Goal: Task Accomplishment & Management: Manage account settings

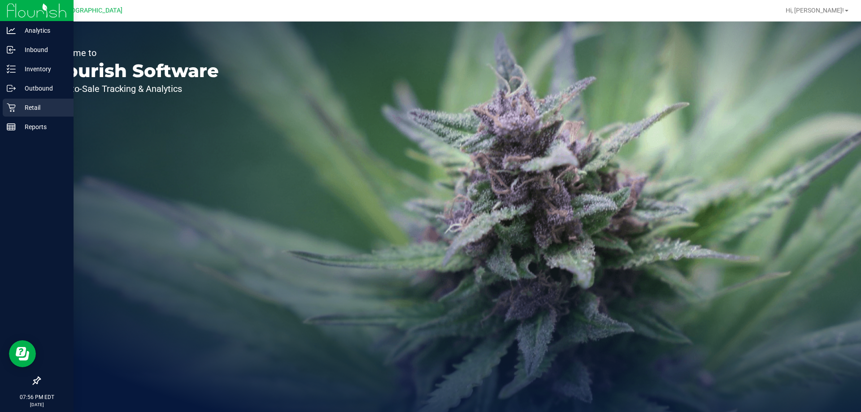
click at [15, 107] on icon at bounding box center [11, 107] width 9 height 9
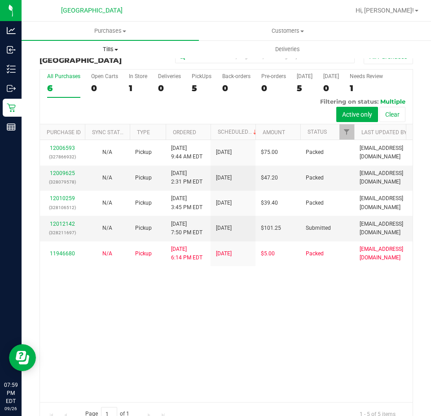
click at [116, 48] on span "Tills" at bounding box center [110, 49] width 176 height 8
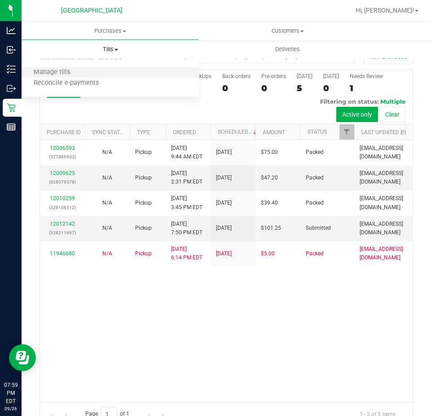
click at [105, 72] on li "Manage tills" at bounding box center [110, 72] width 177 height 11
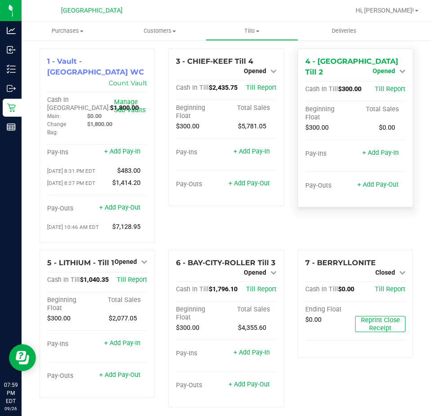
click at [397, 69] on link "Opened" at bounding box center [388, 70] width 33 height 7
click at [390, 86] on link "Close Till" at bounding box center [384, 89] width 24 height 7
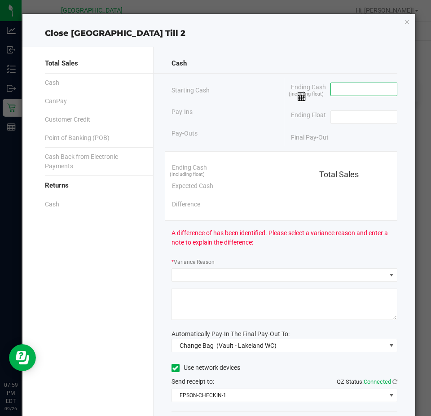
click at [359, 93] on input at bounding box center [364, 89] width 66 height 13
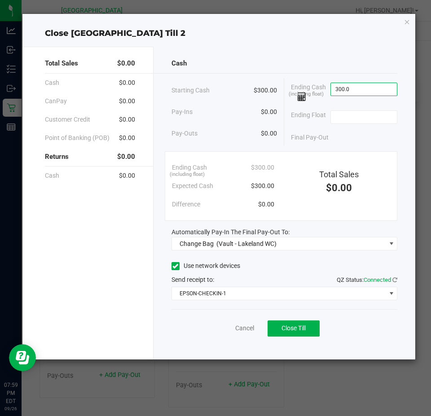
type input "$300.00"
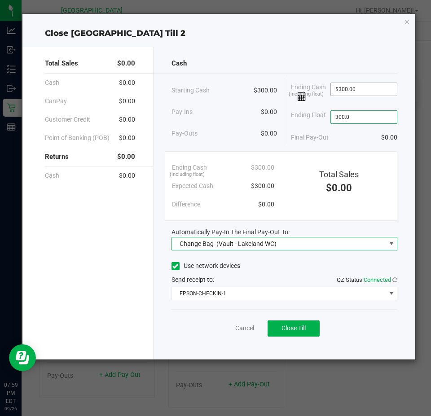
type input "$300.00"
click at [238, 241] on span "(Vault - Lakeland WC)" at bounding box center [246, 243] width 60 height 7
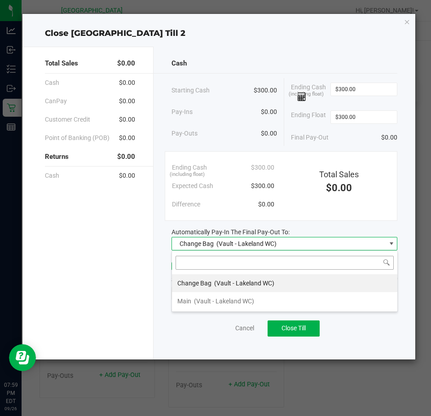
scroll to position [13, 226]
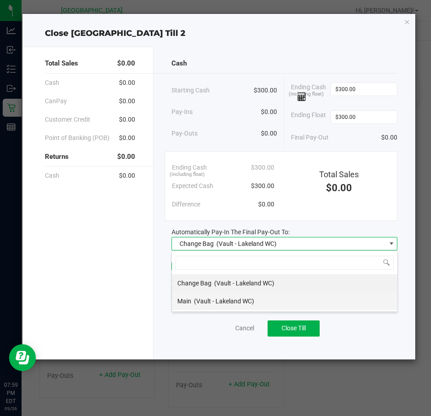
click at [213, 298] on span "(Vault - Lakeland WC)" at bounding box center [224, 300] width 60 height 7
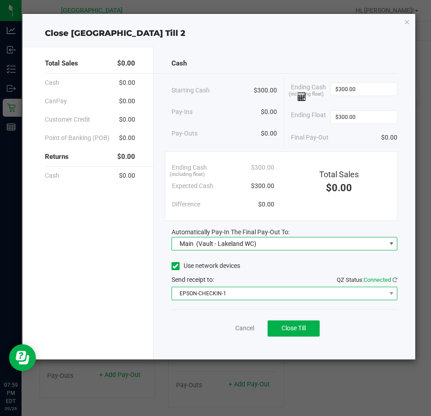
click at [241, 296] on span "EPSON-CHECKIN-1" at bounding box center [279, 293] width 214 height 13
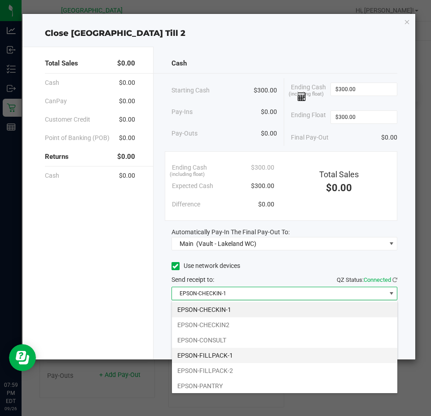
click at [227, 357] on li "EPSON-FILLPACK-1" at bounding box center [284, 355] width 225 height 15
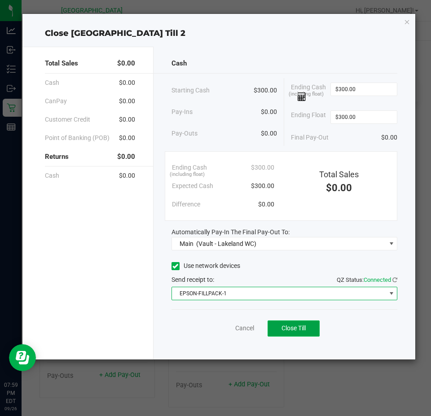
click at [309, 332] on button "Close Till" at bounding box center [293, 328] width 52 height 16
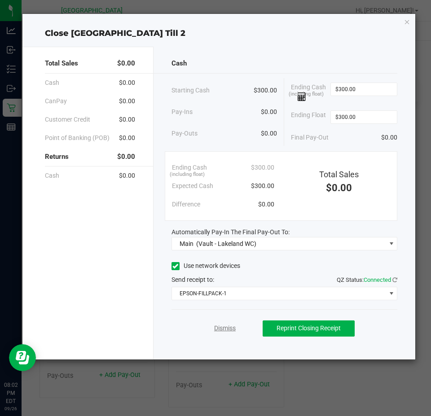
click at [221, 328] on link "Dismiss" at bounding box center [225, 328] width 22 height 9
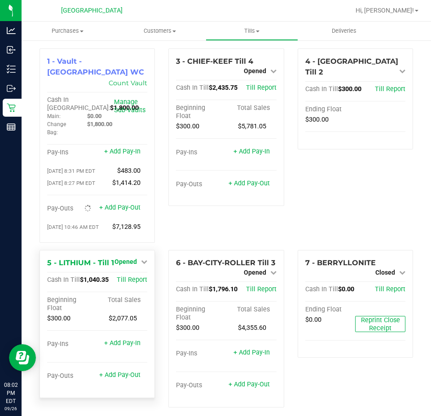
click at [133, 258] on span "Opened" at bounding box center [125, 261] width 22 height 7
click at [147, 275] on div "Close Till" at bounding box center [127, 280] width 66 height 11
click at [122, 276] on link "Close Till" at bounding box center [127, 279] width 24 height 7
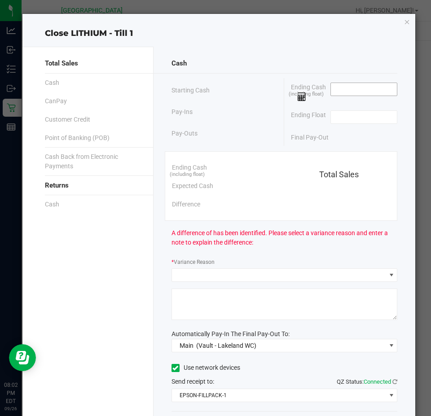
click at [352, 86] on input at bounding box center [364, 89] width 66 height 13
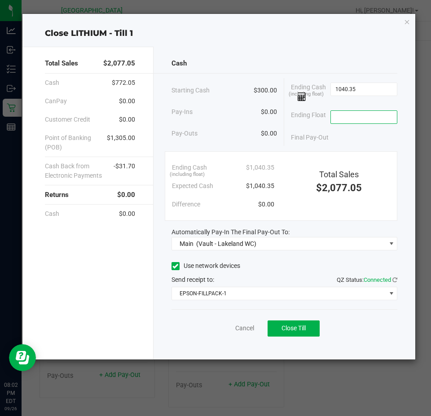
type input "$1,040.35"
click at [383, 123] on input at bounding box center [364, 117] width 66 height 13
click at [287, 327] on span "Close Till" at bounding box center [293, 327] width 24 height 7
type input "$300.00"
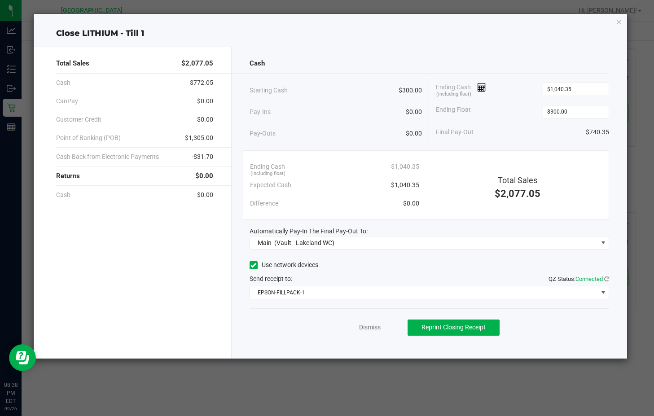
click at [370, 330] on link "Dismiss" at bounding box center [370, 327] width 22 height 9
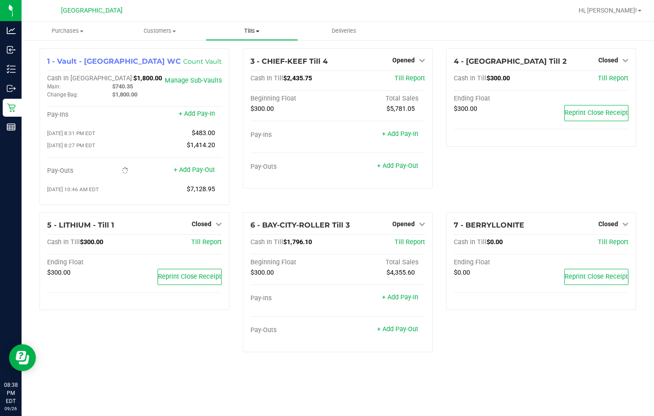
click at [250, 31] on span "Tills" at bounding box center [251, 31] width 91 height 8
click at [250, 62] on span "Reconcile e-payments" at bounding box center [250, 65] width 89 height 8
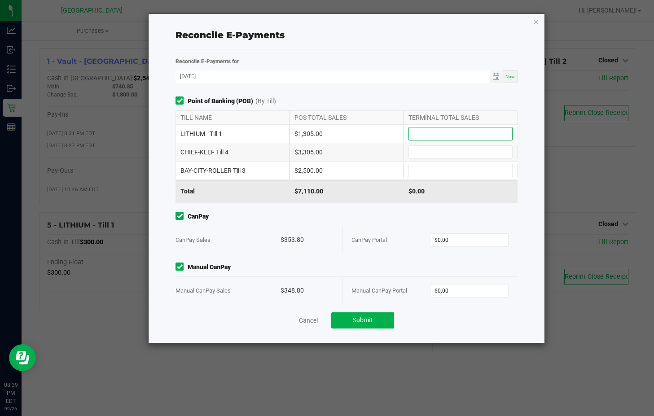
click at [441, 132] on input at bounding box center [460, 133] width 103 height 13
type input "$1,305.00"
type input "$3,305.00"
click at [409, 171] on input at bounding box center [460, 170] width 103 height 13
type input "$2,500.00"
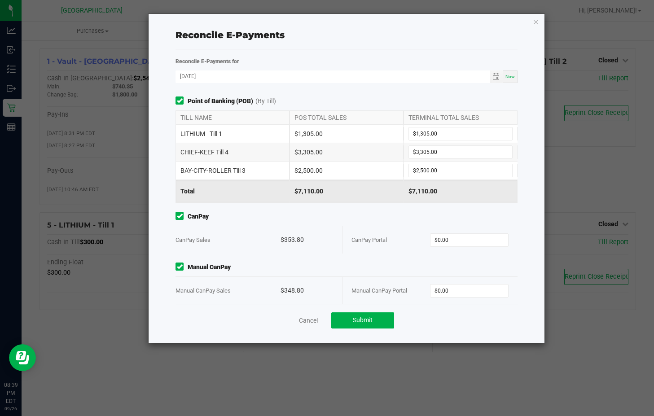
click at [391, 218] on span "CanPay" at bounding box center [345, 216] width 341 height 9
click at [462, 238] on input "0" at bounding box center [469, 240] width 78 height 13
type input "$353.80"
type input "$348.80"
click at [350, 319] on button "Submit" at bounding box center [362, 320] width 63 height 16
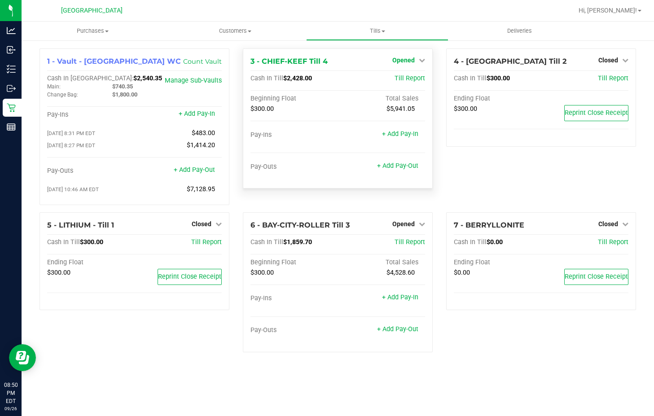
click at [402, 60] on span "Opened" at bounding box center [403, 60] width 22 height 7
click at [409, 77] on link "Close Till" at bounding box center [405, 78] width 24 height 7
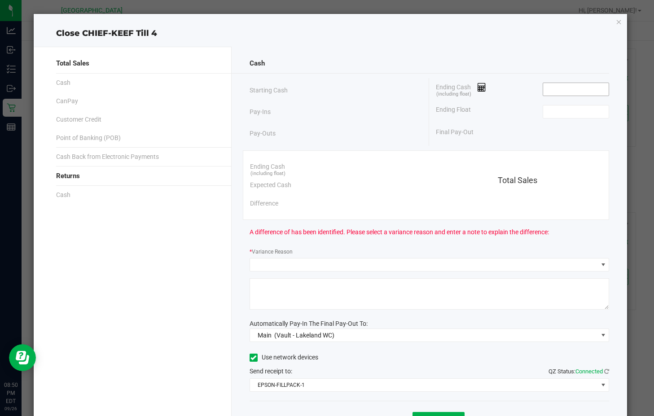
click at [544, 88] on input at bounding box center [576, 89] width 66 height 13
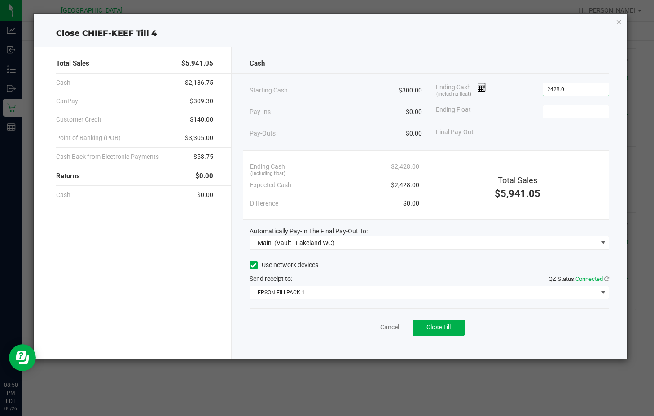
type input "$2,428.00"
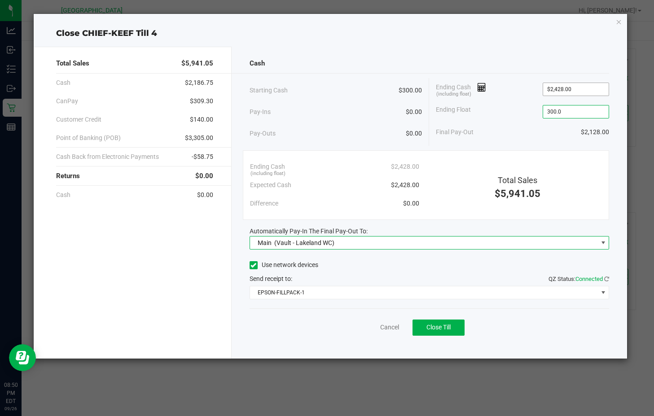
type input "$300.00"
click at [439, 324] on span "Close Till" at bounding box center [438, 327] width 24 height 7
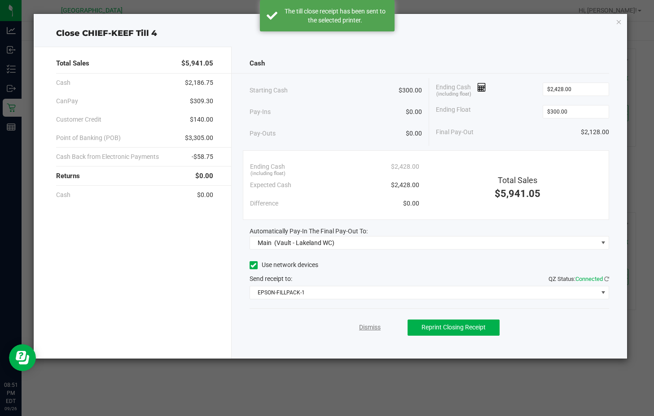
click at [372, 331] on link "Dismiss" at bounding box center [370, 327] width 22 height 9
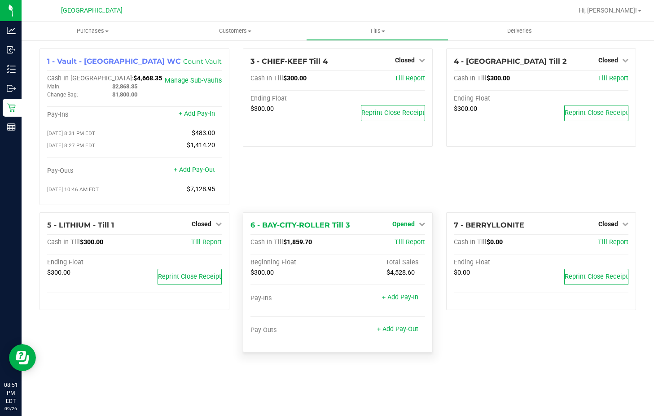
click at [420, 227] on icon at bounding box center [422, 224] width 6 height 6
click at [406, 240] on div "Close Till" at bounding box center [405, 242] width 66 height 11
click at [406, 245] on link "Close Till" at bounding box center [405, 242] width 24 height 7
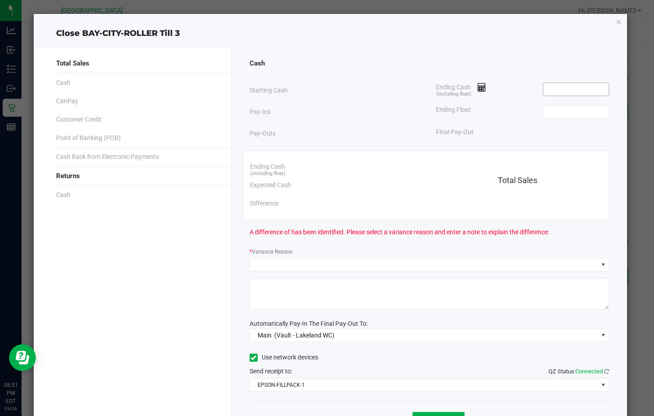
click at [554, 87] on input at bounding box center [576, 89] width 66 height 13
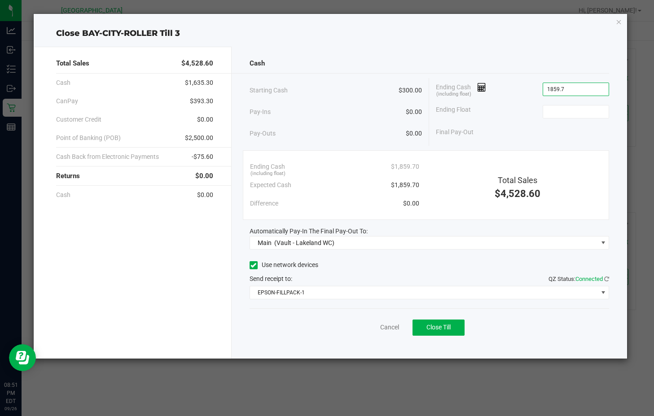
type input "$1,859.70"
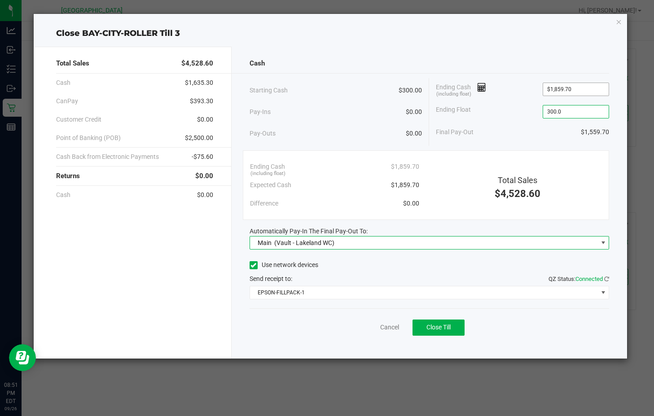
type input "$300.00"
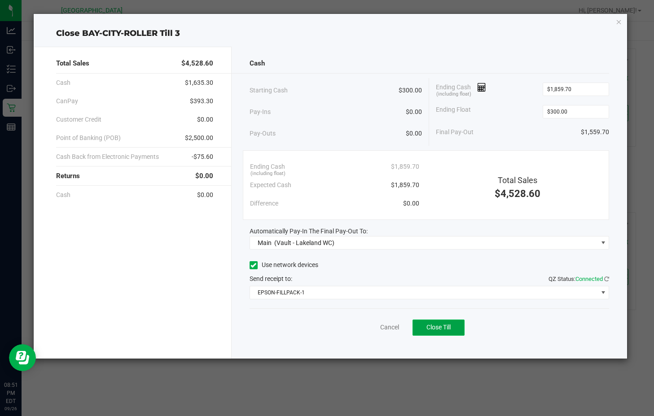
click at [452, 327] on button "Close Till" at bounding box center [438, 327] width 52 height 16
click at [356, 326] on div "Dismiss Reprint Closing Receipt" at bounding box center [429, 325] width 360 height 35
click at [368, 326] on link "Dismiss" at bounding box center [370, 327] width 22 height 9
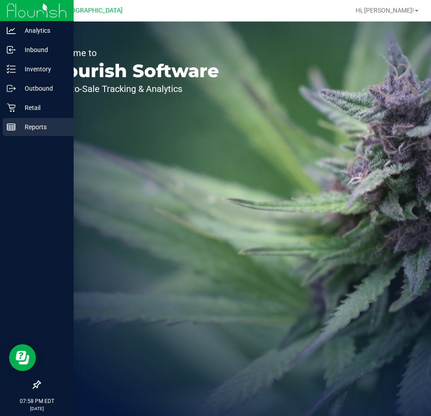
click at [40, 127] on p "Reports" at bounding box center [43, 127] width 54 height 11
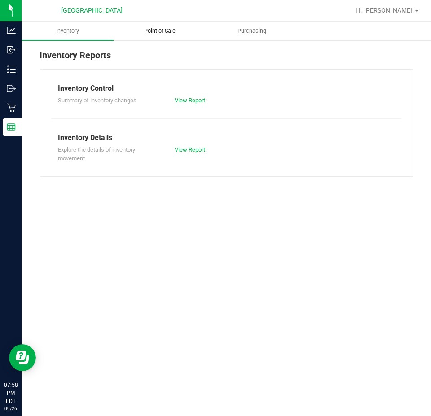
click at [174, 31] on span "Point of Sale" at bounding box center [160, 31] width 56 height 8
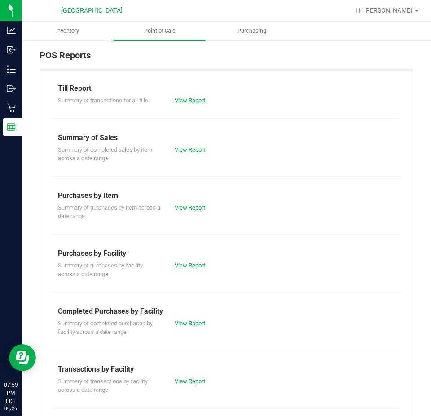
click at [191, 103] on link "View Report" at bounding box center [190, 100] width 31 height 7
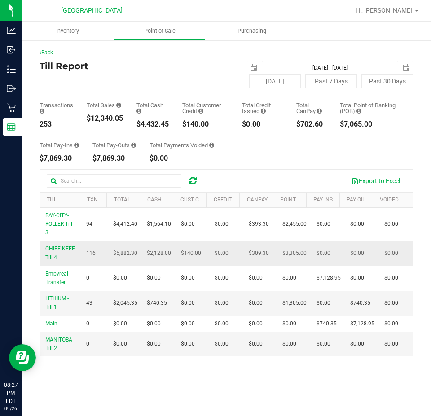
click at [162, 257] on span "$2,128.00" at bounding box center [159, 253] width 24 height 9
click at [234, 163] on div "Back Till Report 2025-09-26 Sep 26, 2025 - Sep 26, 2025 2025-09-26 Today Past 7…" at bounding box center [225, 270] width 373 height 445
click at [257, 160] on div "Total Pay-Ins $7,869.30 Total Pay-Outs $7,869.30 Total Payments Voided $0.00" at bounding box center [225, 145] width 373 height 34
click at [103, 117] on div "$12,380.65" at bounding box center [105, 118] width 36 height 7
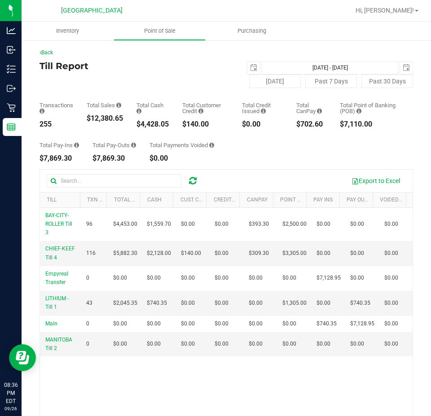
click at [103, 117] on div "$12,380.65" at bounding box center [105, 118] width 36 height 7
copy div "$12,380.65"
click at [144, 31] on span "Point of Sale" at bounding box center [160, 31] width 56 height 8
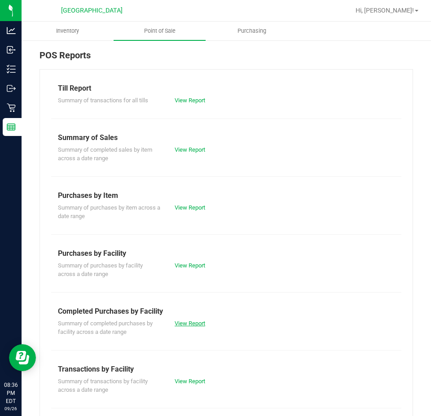
click at [189, 324] on link "View Report" at bounding box center [190, 323] width 31 height 7
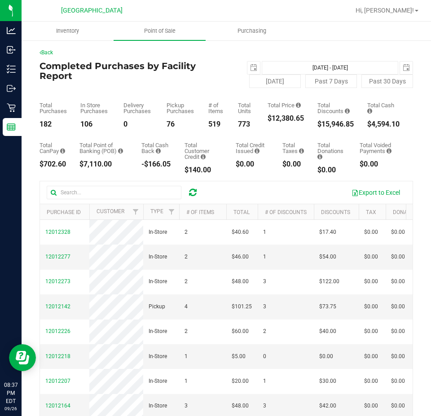
click at [334, 126] on div "$15,946.85" at bounding box center [335, 124] width 36 height 7
click at [334, 125] on div "$15,946.85" at bounding box center [335, 124] width 36 height 7
copy div "15,946.85"
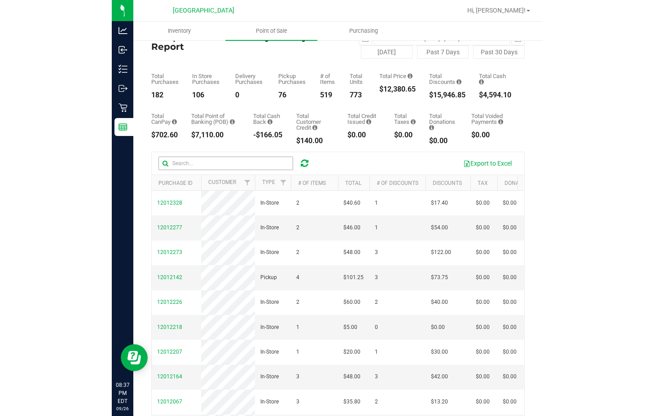
scroll to position [45, 0]
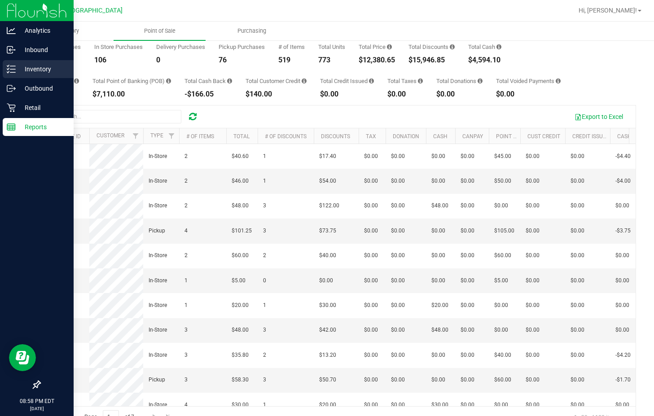
click at [39, 72] on p "Inventory" at bounding box center [43, 69] width 54 height 11
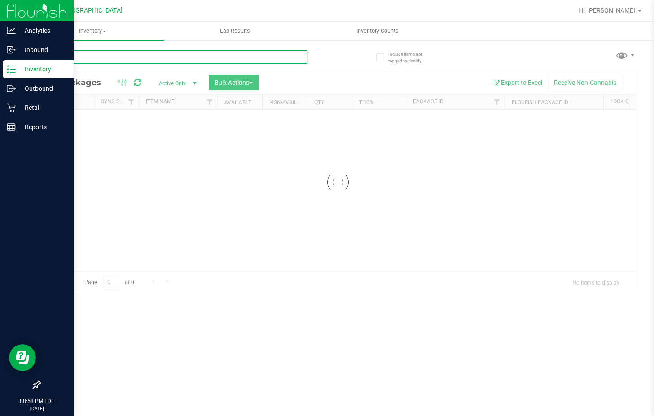
click at [177, 61] on input "text" at bounding box center [173, 56] width 268 height 13
type input "6"
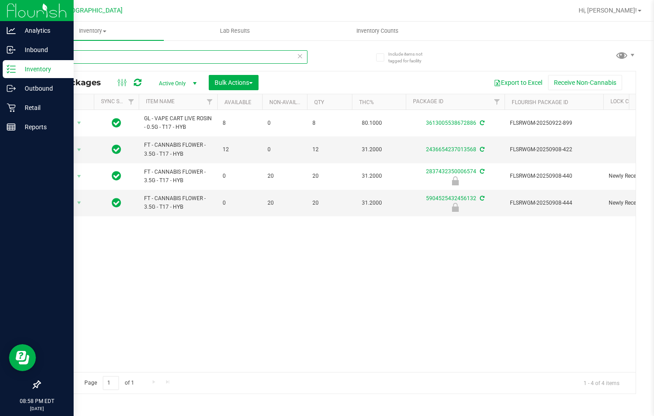
click at [155, 57] on input "t17" at bounding box center [173, 56] width 268 height 13
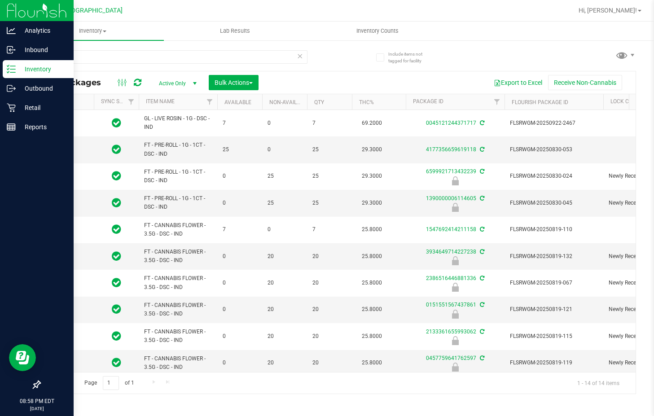
click at [163, 277] on span "FT - CANNABIS FLOWER - 3.5G - DSC - IND" at bounding box center [178, 282] width 68 height 17
click at [158, 57] on input "dsc" at bounding box center [173, 56] width 268 height 13
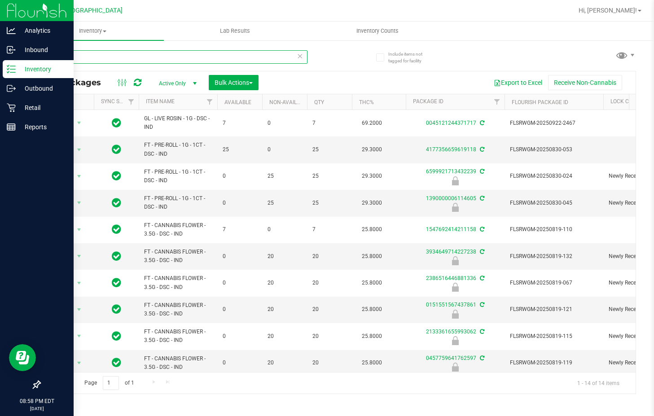
paste input "FT - CANNABIS FLOWER - 3.5G - DSC - IND"
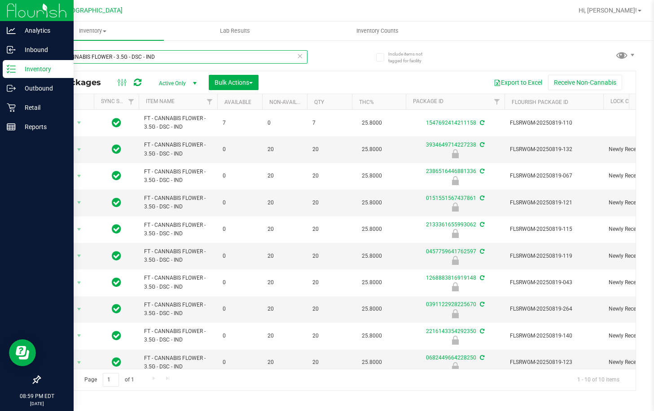
click at [171, 53] on input "FT - CANNABIS FLOWER - 3.5G - DSC - IND" at bounding box center [173, 56] width 268 height 13
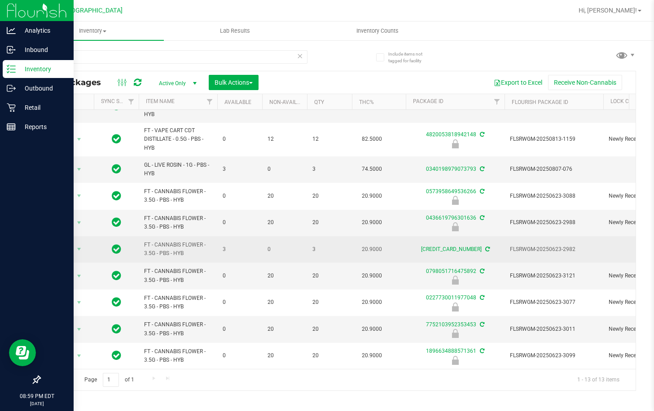
scroll to position [121, 0]
click at [169, 245] on span "FT - CANNABIS FLOWER - 3.5G - PBS - HYB" at bounding box center [178, 249] width 68 height 17
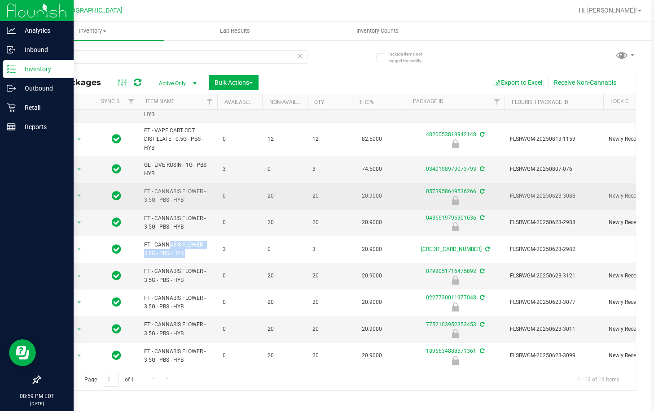
copy tr "FT - CANNABIS FLOWER - 3.5G - PBS - HYB"
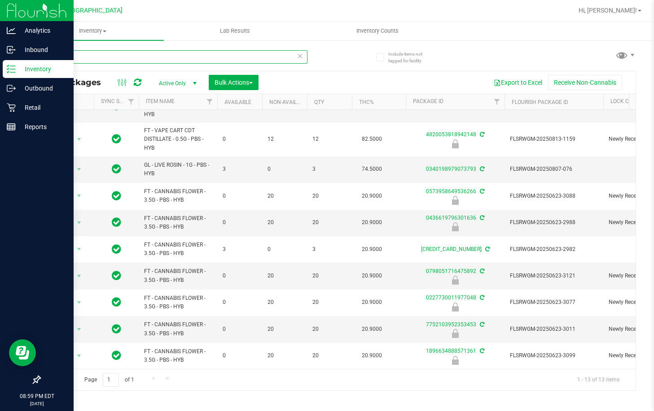
click at [131, 54] on input "pbs" at bounding box center [173, 56] width 268 height 13
paste input "FT - CANNABIS FLOWER - 3.5G - PBS - HYB"
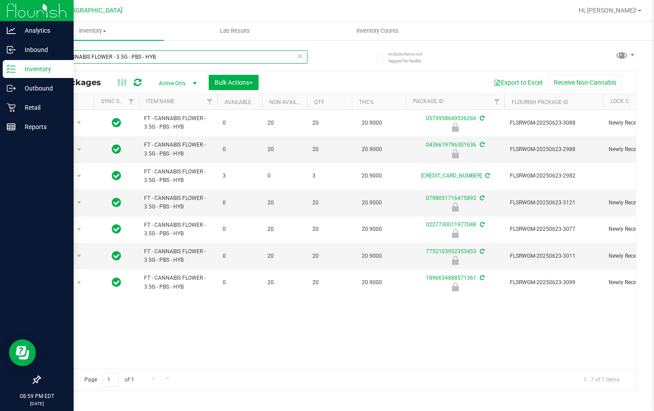
click at [160, 55] on input "FT - CANNABIS FLOWER - 3.5G - PBS - HYB" at bounding box center [173, 56] width 268 height 13
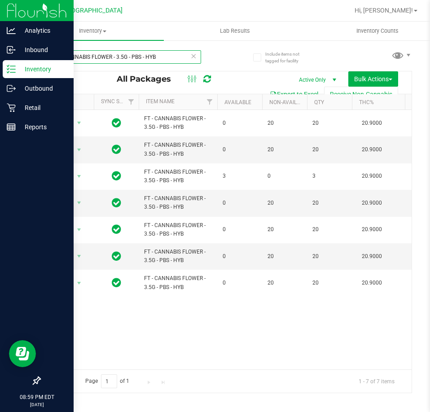
click at [132, 56] on input "FT - CANNABIS FLOWER - 3.5G - PBS - HYB" at bounding box center [120, 56] width 162 height 13
drag, startPoint x: 131, startPoint y: 56, endPoint x: 258, endPoint y: 61, distance: 126.2
click at [249, 61] on all-packages "Include items not tagged for facility FT - CANNABIS FLOWER - 3.5G - PBS - HYB A…" at bounding box center [225, 217] width 372 height 351
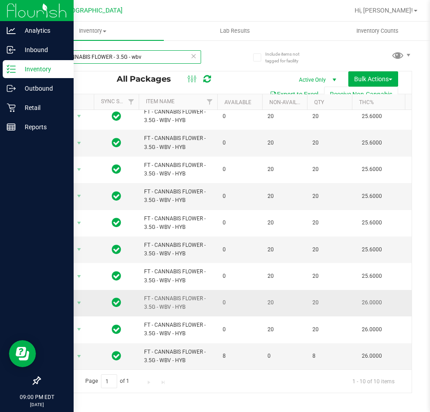
scroll to position [13, 0]
click at [152, 54] on input "FT - CANNABIS FLOWER - 3.5G - wbv" at bounding box center [120, 56] width 162 height 13
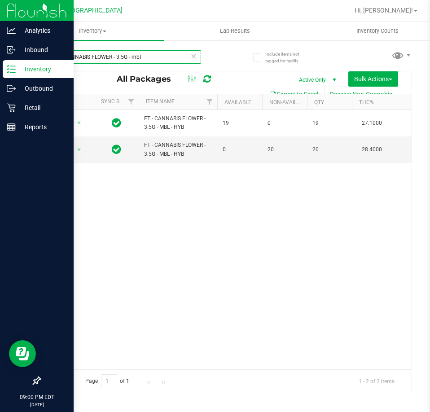
click at [143, 60] on input "FT - CANNABIS FLOWER - 3.5G - mbl" at bounding box center [120, 56] width 162 height 13
click at [147, 57] on input "FT - CANNABIS FLOWER - 3.5G - mbl" at bounding box center [120, 56] width 162 height 13
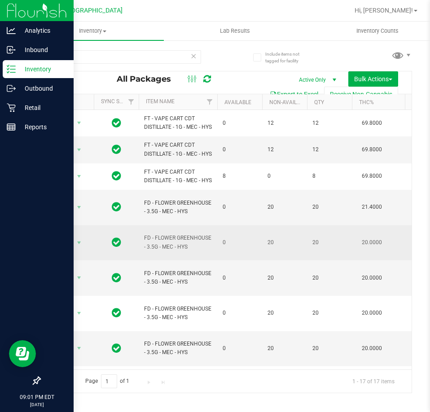
click at [170, 245] on span "FD - FLOWER GREENHOUSE - 3.5G - MEC - HYS" at bounding box center [178, 242] width 68 height 17
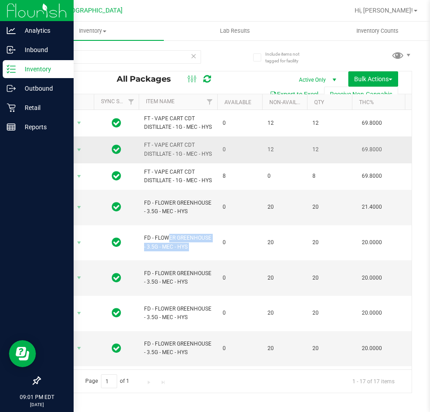
copy tr "FD - FLOWER GREENHOUSE - 3.5G - MEC - HYS"
click at [131, 60] on input "mec" at bounding box center [120, 56] width 162 height 13
paste input "FD - FLOWER GREENHOUSE - 3.5G - MEC - HYS"
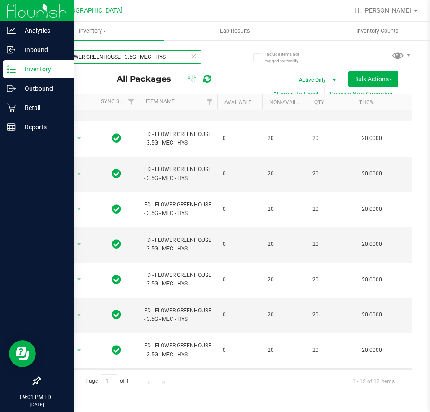
scroll to position [67, 0]
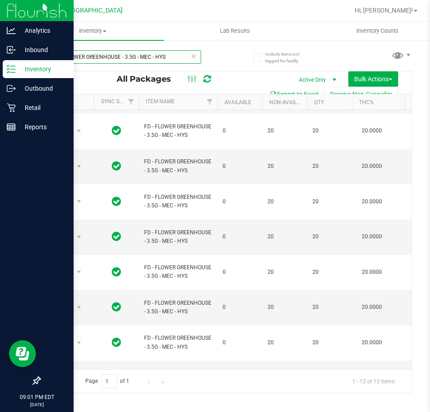
type input "FD - FLOWER GREENHOUSE - 3.5G - MEC - HYS"
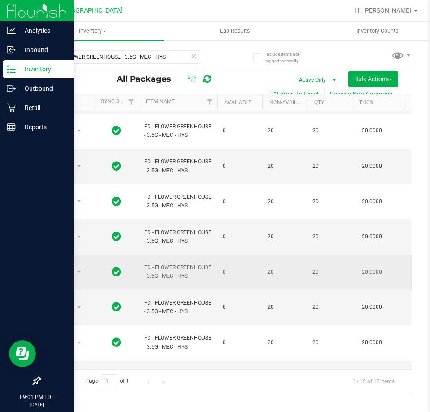
scroll to position [0, 0]
